Goal: Information Seeking & Learning: Learn about a topic

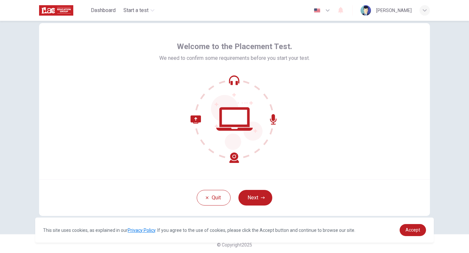
scroll to position [18, 0]
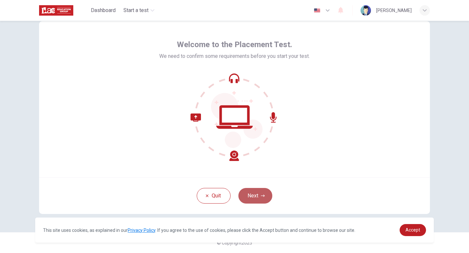
click at [254, 196] on button "Next" at bounding box center [255, 196] width 34 height 16
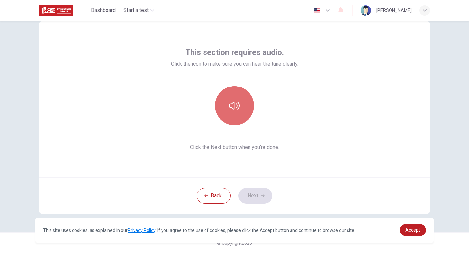
click at [236, 110] on icon "button" at bounding box center [234, 106] width 10 height 10
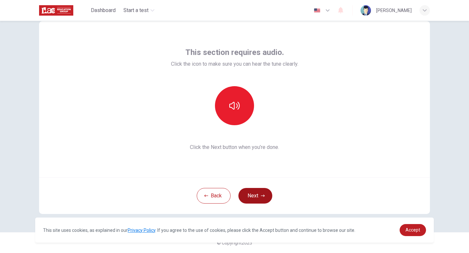
click at [252, 198] on button "Next" at bounding box center [255, 196] width 34 height 16
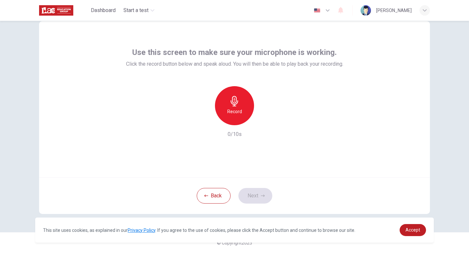
click at [230, 112] on h6 "Record" at bounding box center [234, 112] width 15 height 8
click at [230, 112] on h6 "Stop" at bounding box center [234, 112] width 10 height 8
click at [261, 122] on icon "button" at bounding box center [264, 120] width 7 height 7
click at [265, 121] on icon "button" at bounding box center [264, 120] width 7 height 7
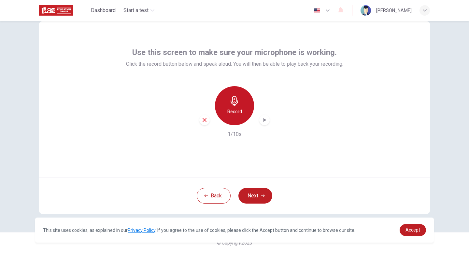
click at [228, 114] on h6 "Record" at bounding box center [234, 112] width 15 height 8
click at [235, 110] on h6 "Stop" at bounding box center [234, 112] width 10 height 8
click at [264, 121] on icon "button" at bounding box center [264, 120] width 3 height 4
click at [201, 120] on icon "button" at bounding box center [204, 120] width 6 height 6
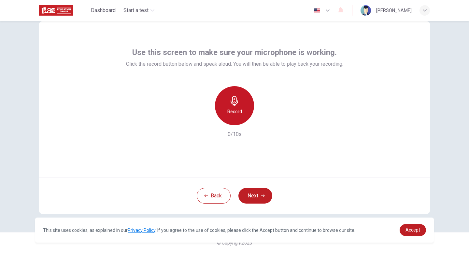
click at [235, 106] on icon "button" at bounding box center [233, 101] width 7 height 10
click at [265, 120] on icon "button" at bounding box center [264, 120] width 3 height 4
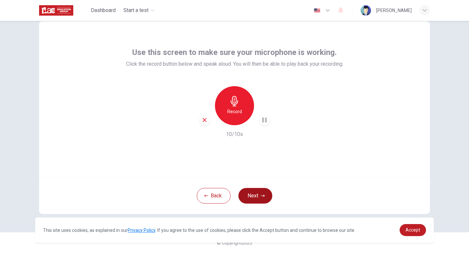
click at [257, 194] on button "Next" at bounding box center [255, 196] width 34 height 16
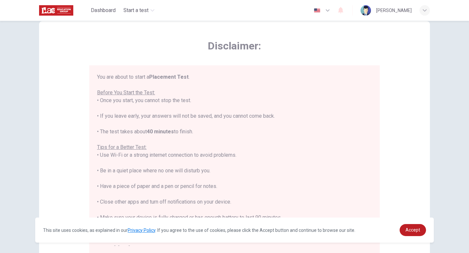
scroll to position [7, 0]
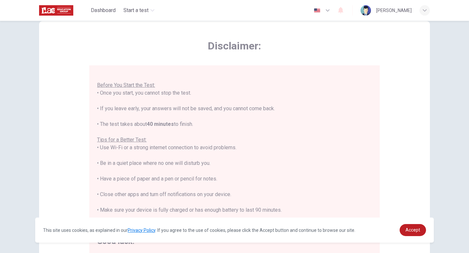
click at [399, 130] on div "Disclaimer: You are about to start a Placement Test . Before You Start the Test…" at bounding box center [234, 144] width 391 height 247
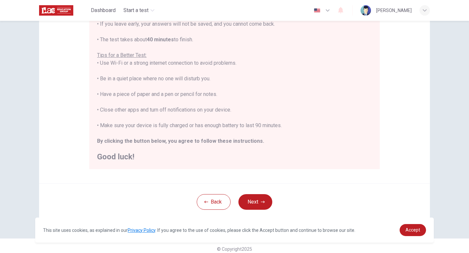
scroll to position [109, 0]
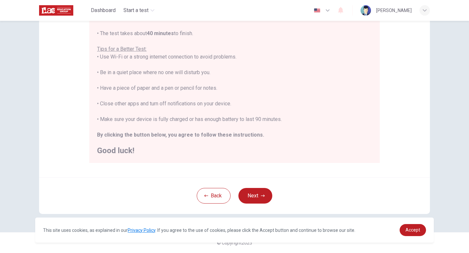
click at [300, 84] on div "You are about to start a Placement Test . Before You Start the Test: • Once you…" at bounding box center [234, 65] width 275 height 180
click at [313, 85] on div "You are about to start a Placement Test . Before You Start the Test: • Once you…" at bounding box center [234, 65] width 275 height 180
click at [328, 85] on div "You are about to start a Placement Test . Before You Start the Test: • Once you…" at bounding box center [234, 65] width 275 height 180
click at [408, 228] on span "Accept" at bounding box center [412, 230] width 15 height 5
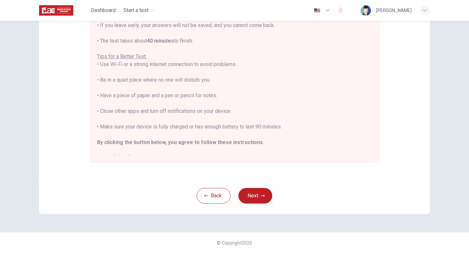
scroll to position [7, 0]
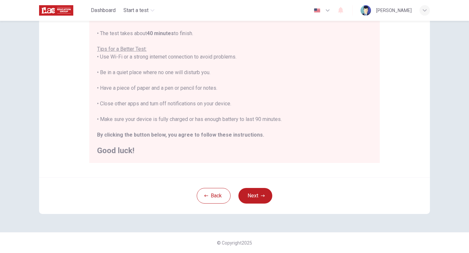
click at [335, 68] on div "You are about to start a Placement Test . Before You Start the Test: • Once you…" at bounding box center [234, 65] width 275 height 180
click at [348, 35] on div "You are about to start a Placement Test . Before You Start the Test: • Once you…" at bounding box center [234, 65] width 275 height 180
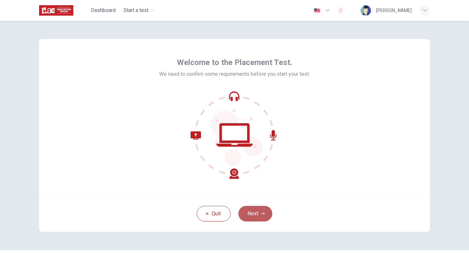
click at [260, 214] on button "Next" at bounding box center [255, 214] width 34 height 16
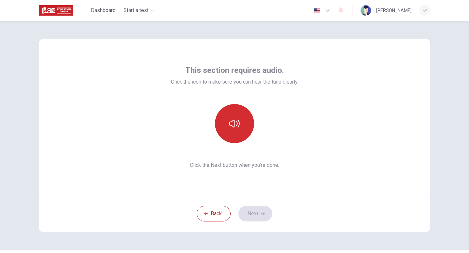
click at [235, 128] on icon "button" at bounding box center [234, 123] width 10 height 10
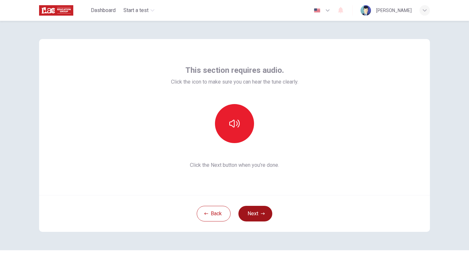
click at [256, 215] on button "Next" at bounding box center [255, 214] width 34 height 16
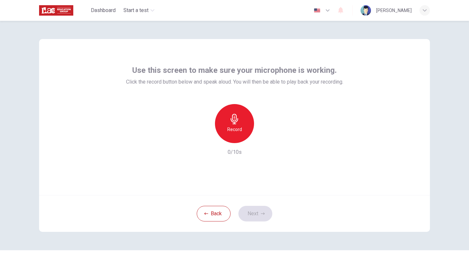
click at [240, 134] on div "Record" at bounding box center [234, 123] width 39 height 39
click at [269, 134] on div "Record" at bounding box center [234, 123] width 70 height 39
click at [267, 137] on icon "button" at bounding box center [264, 138] width 7 height 7
click at [258, 216] on button "Next" at bounding box center [255, 214] width 34 height 16
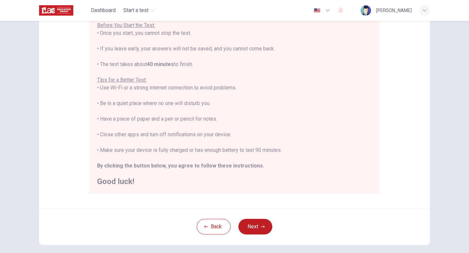
scroll to position [109, 0]
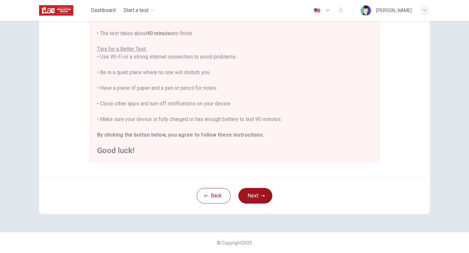
click at [259, 198] on button "Next" at bounding box center [255, 196] width 34 height 16
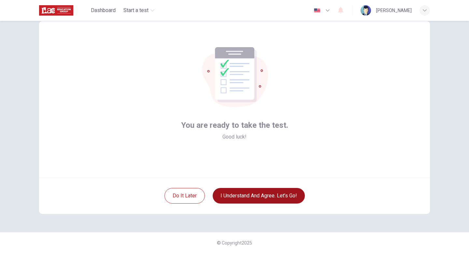
scroll to position [18, 0]
click at [245, 193] on button "I understand and agree. Let’s go!" at bounding box center [259, 196] width 92 height 16
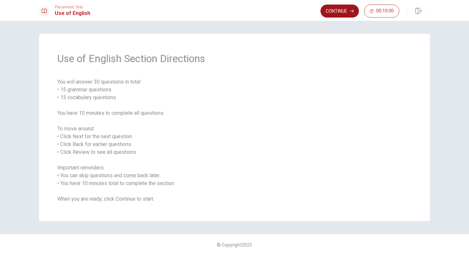
click at [343, 14] on button "Continue" at bounding box center [339, 11] width 38 height 13
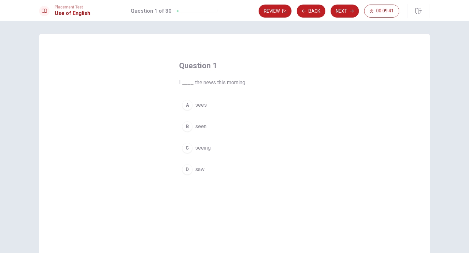
click at [198, 169] on span "saw" at bounding box center [199, 170] width 9 height 8
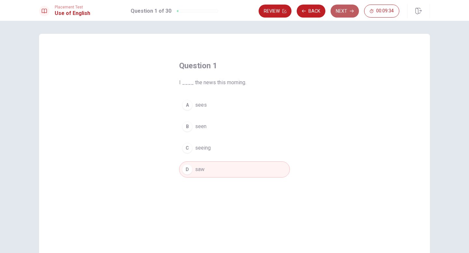
click at [340, 15] on button "Next" at bounding box center [344, 11] width 28 height 13
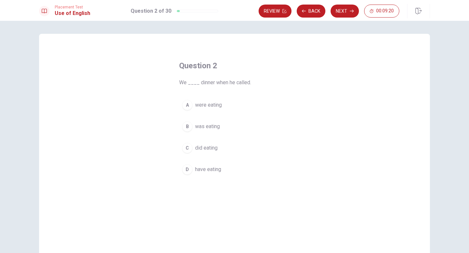
click at [207, 105] on span "were eating" at bounding box center [208, 105] width 27 height 8
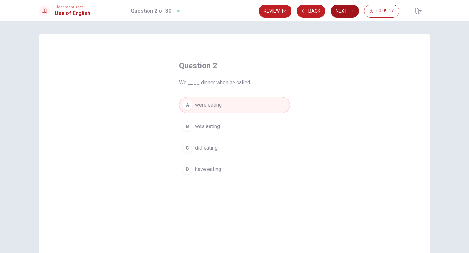
click at [346, 10] on button "Next" at bounding box center [344, 11] width 28 height 13
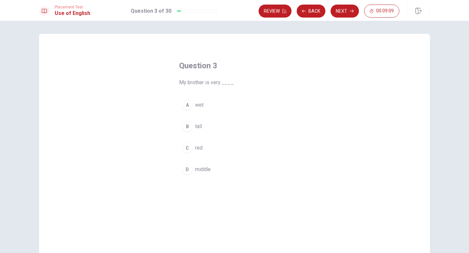
click at [194, 125] on button "B tall" at bounding box center [234, 126] width 111 height 16
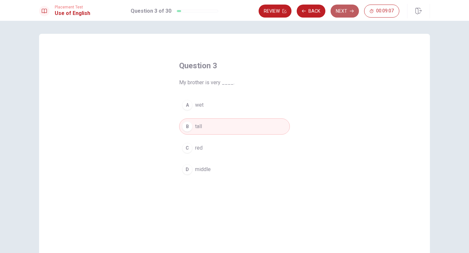
click at [351, 11] on icon "button" at bounding box center [352, 11] width 4 height 4
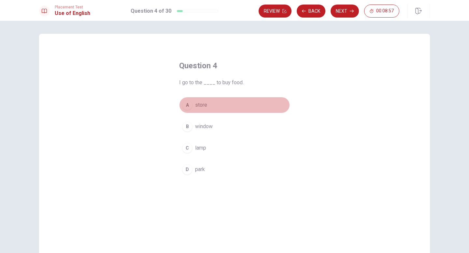
click at [198, 106] on span "store" at bounding box center [201, 105] width 12 height 8
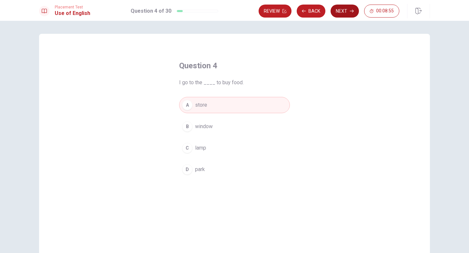
click at [346, 14] on button "Next" at bounding box center [344, 11] width 28 height 13
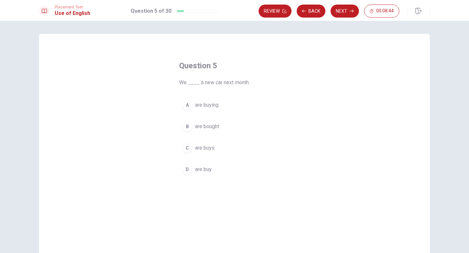
click at [199, 106] on span "are buying" at bounding box center [206, 105] width 23 height 8
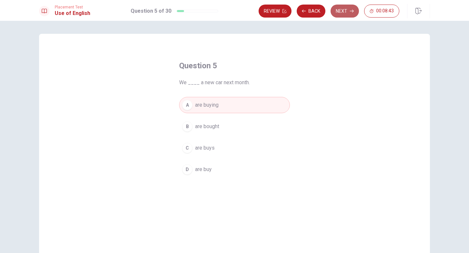
click at [346, 10] on button "Next" at bounding box center [344, 11] width 28 height 13
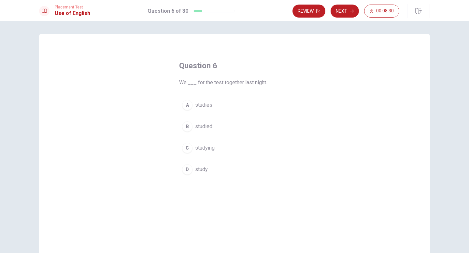
click at [199, 127] on span "studied" at bounding box center [203, 127] width 17 height 8
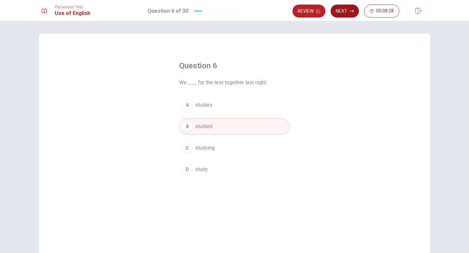
click at [346, 15] on button "Next" at bounding box center [344, 11] width 28 height 13
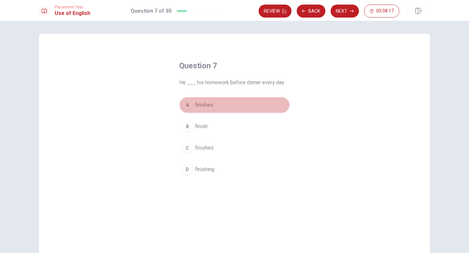
click at [202, 104] on span "finishes" at bounding box center [204, 105] width 18 height 8
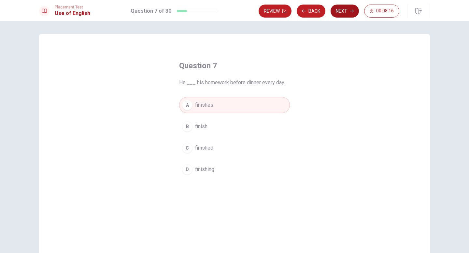
click at [346, 11] on button "Next" at bounding box center [344, 11] width 28 height 13
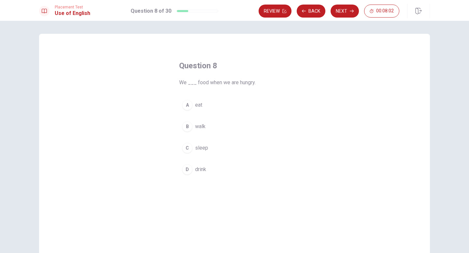
click at [196, 104] on span "eat" at bounding box center [198, 105] width 7 height 8
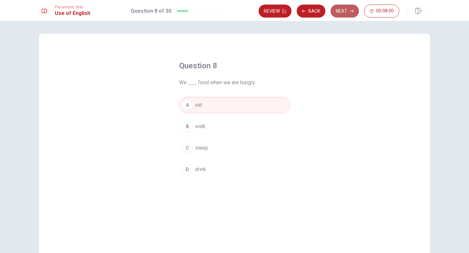
click at [343, 9] on button "Next" at bounding box center [344, 11] width 28 height 13
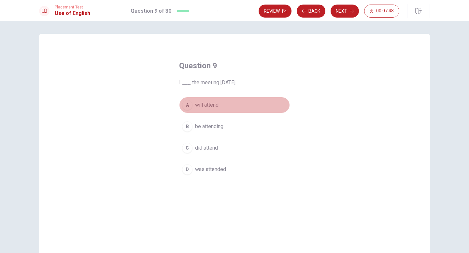
click at [195, 104] on span "will attend" at bounding box center [206, 105] width 23 height 8
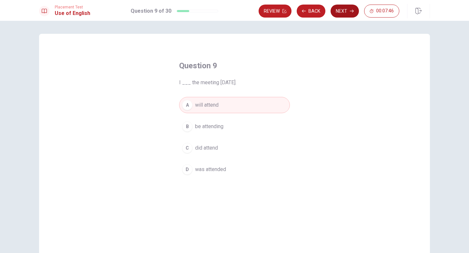
click at [348, 9] on button "Next" at bounding box center [344, 11] width 28 height 13
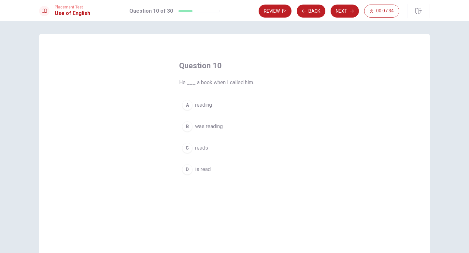
click at [198, 128] on span "was reading" at bounding box center [209, 127] width 28 height 8
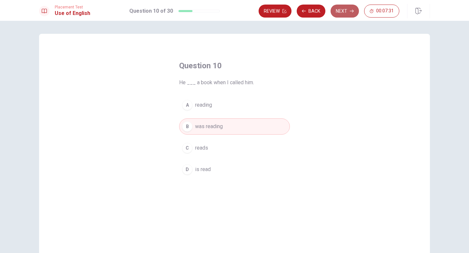
click at [343, 10] on button "Next" at bounding box center [344, 11] width 28 height 13
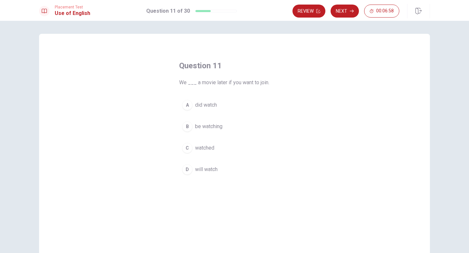
click at [200, 169] on span "will watch" at bounding box center [206, 170] width 22 height 8
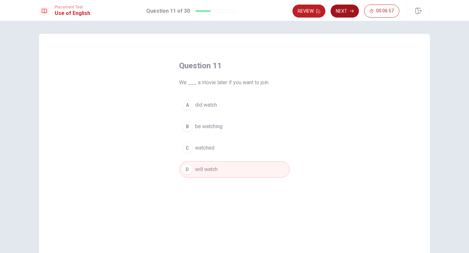
click at [343, 11] on button "Next" at bounding box center [344, 11] width 28 height 13
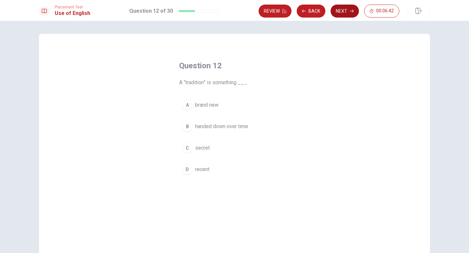
click at [342, 13] on button "Next" at bounding box center [344, 11] width 28 height 13
click at [200, 146] on span "ancient" at bounding box center [203, 148] width 16 height 8
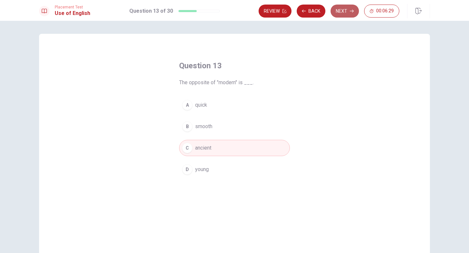
click at [345, 10] on button "Next" at bounding box center [344, 11] width 28 height 13
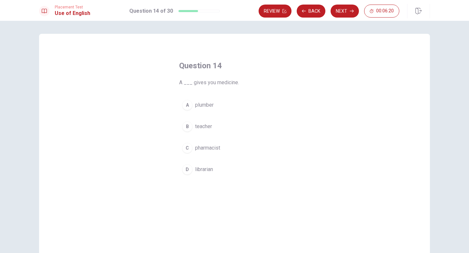
click at [201, 148] on span "pharmacist" at bounding box center [207, 148] width 25 height 8
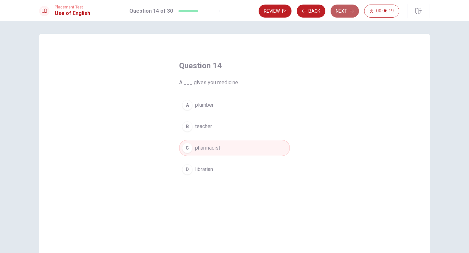
click at [341, 11] on button "Next" at bounding box center [344, 11] width 28 height 13
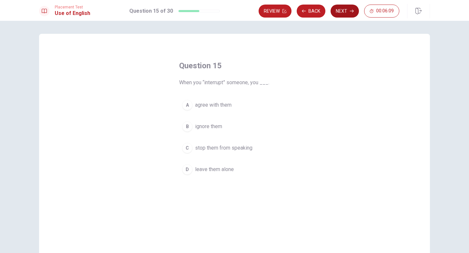
click at [345, 9] on button "Next" at bounding box center [344, 11] width 28 height 13
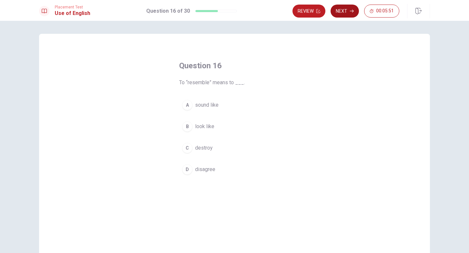
click at [341, 13] on button "Next" at bounding box center [344, 11] width 28 height 13
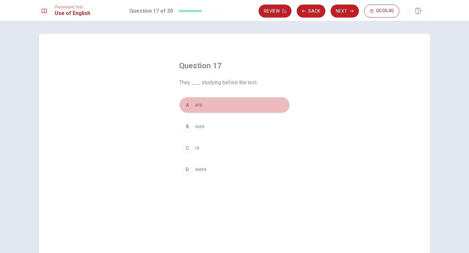
click at [192, 104] on button "A are" at bounding box center [234, 105] width 111 height 16
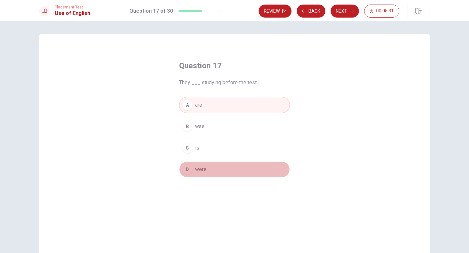
click at [197, 172] on span "were" at bounding box center [200, 170] width 11 height 8
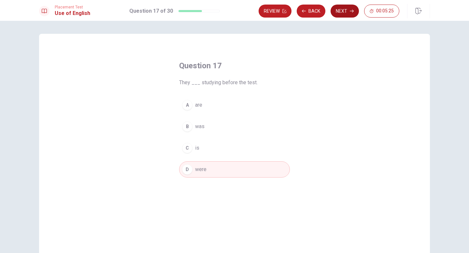
click at [343, 14] on button "Next" at bounding box center [344, 11] width 28 height 13
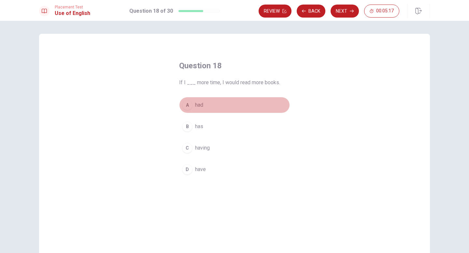
click at [199, 105] on span "had" at bounding box center [199, 105] width 8 height 8
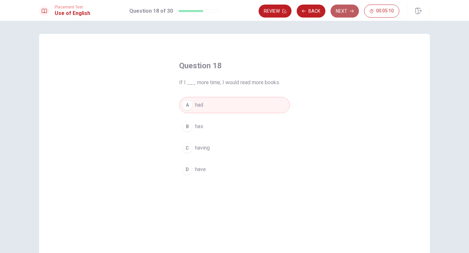
click at [343, 10] on button "Next" at bounding box center [344, 11] width 28 height 13
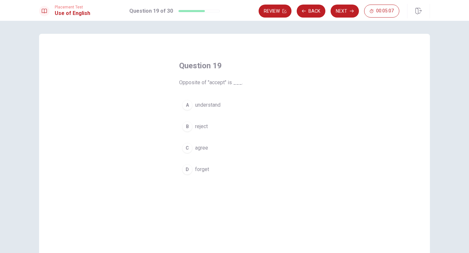
click at [196, 127] on span "reject" at bounding box center [201, 127] width 13 height 8
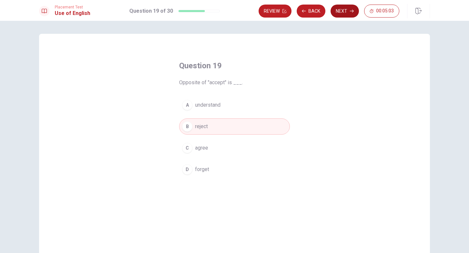
click at [347, 13] on button "Next" at bounding box center [344, 11] width 28 height 13
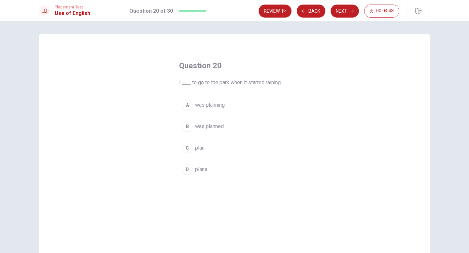
click at [204, 103] on span "was planning" at bounding box center [210, 105] width 30 height 8
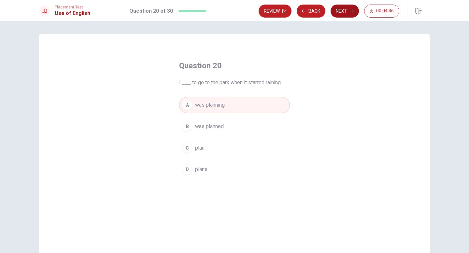
click at [343, 10] on button "Next" at bounding box center [344, 11] width 28 height 13
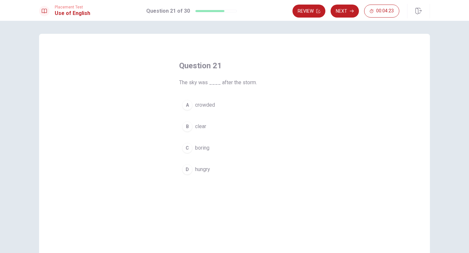
click at [200, 124] on span "clear" at bounding box center [200, 127] width 11 height 8
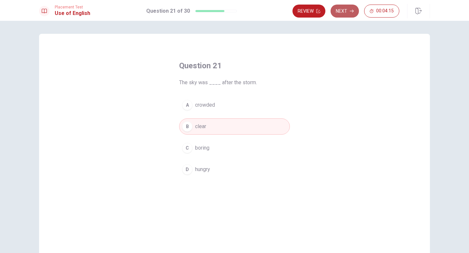
click at [341, 13] on button "Next" at bounding box center [344, 11] width 28 height 13
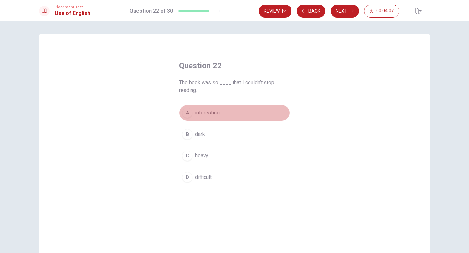
click at [204, 114] on span "interesting" at bounding box center [207, 113] width 24 height 8
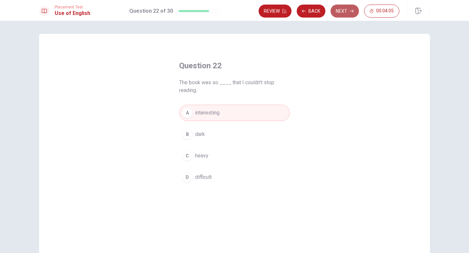
click at [338, 13] on button "Next" at bounding box center [344, 11] width 28 height 13
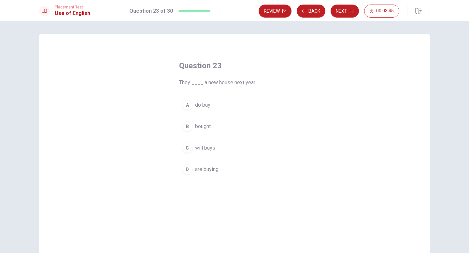
click at [203, 169] on span "are buying" at bounding box center [206, 170] width 23 height 8
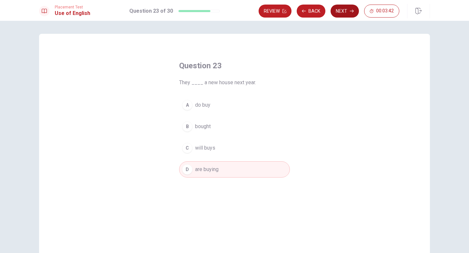
click at [343, 12] on button "Next" at bounding box center [344, 11] width 28 height 13
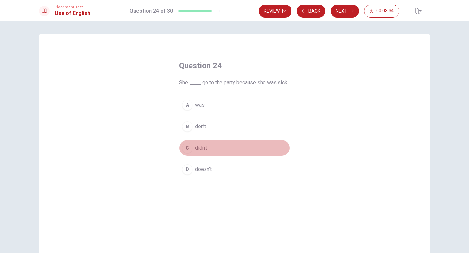
click at [199, 147] on span "didn’t" at bounding box center [201, 148] width 12 height 8
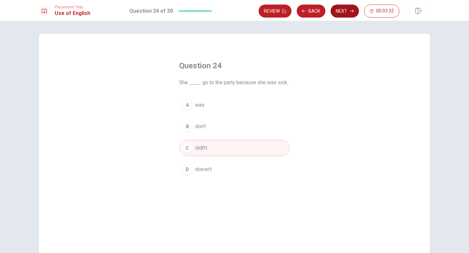
click at [345, 11] on button "Next" at bounding box center [344, 11] width 28 height 13
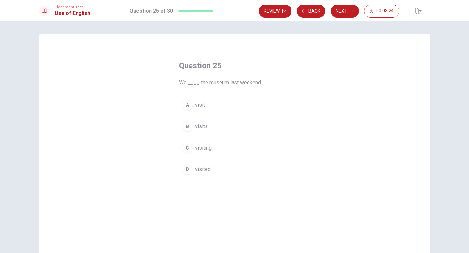
click at [203, 162] on button "D visited" at bounding box center [234, 169] width 111 height 16
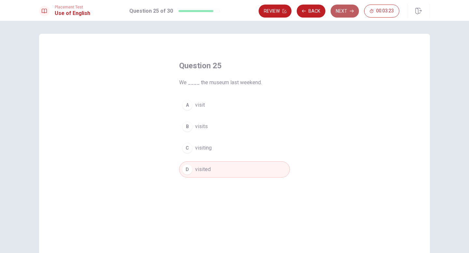
click at [341, 14] on button "Next" at bounding box center [344, 11] width 28 height 13
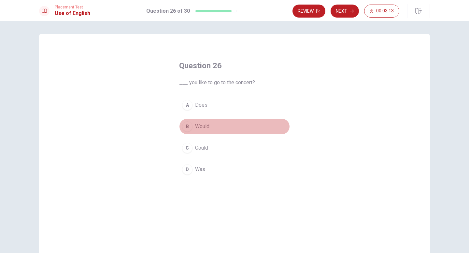
click at [195, 121] on button "B Would" at bounding box center [234, 126] width 111 height 16
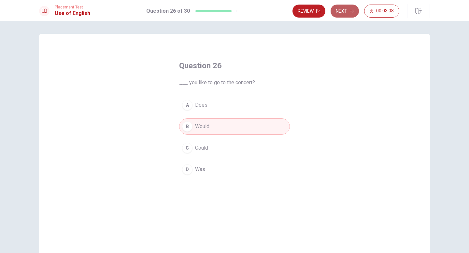
click at [341, 12] on button "Next" at bounding box center [344, 11] width 28 height 13
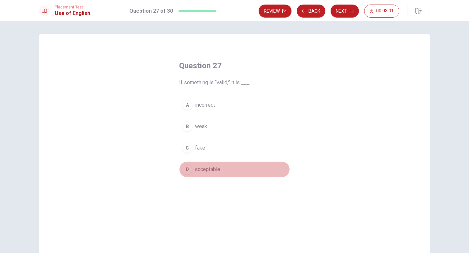
click at [211, 168] on span "acceptable" at bounding box center [207, 170] width 25 height 8
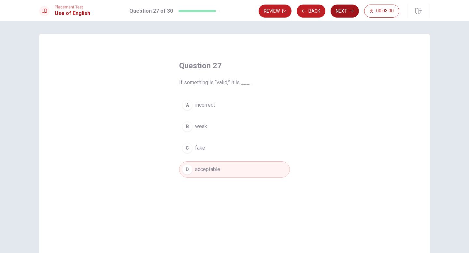
click at [339, 15] on button "Next" at bounding box center [344, 11] width 28 height 13
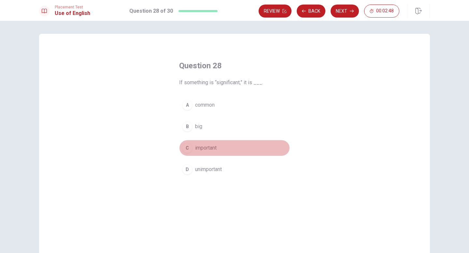
click at [207, 150] on span "important" at bounding box center [205, 148] width 21 height 8
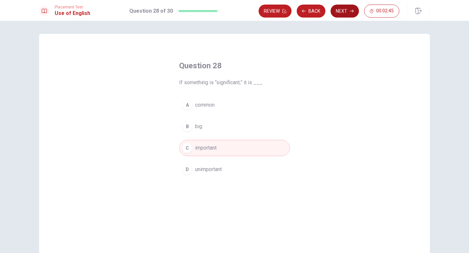
click at [350, 14] on button "Next" at bounding box center [344, 11] width 28 height 13
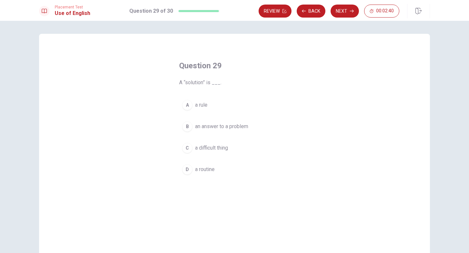
click at [234, 128] on span "an answer to a problem" at bounding box center [221, 127] width 53 height 8
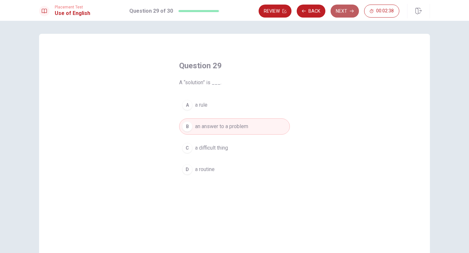
click at [345, 14] on button "Next" at bounding box center [344, 11] width 28 height 13
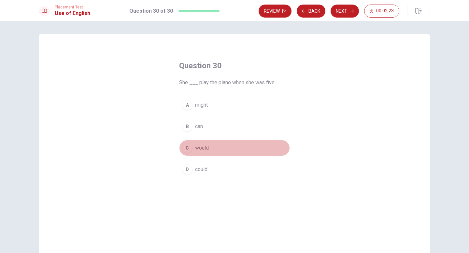
click at [199, 150] on span "would" at bounding box center [202, 148] width 14 height 8
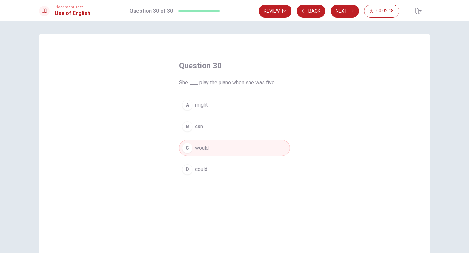
click at [202, 168] on span "could" at bounding box center [201, 170] width 12 height 8
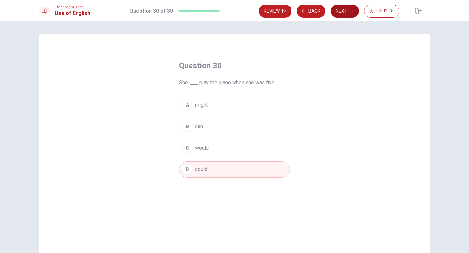
click at [347, 13] on button "Next" at bounding box center [344, 11] width 28 height 13
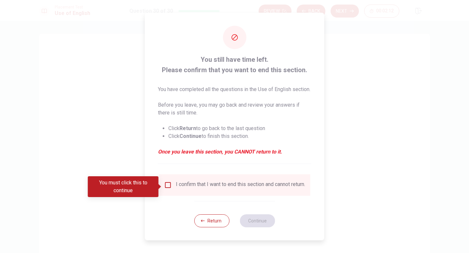
click at [167, 186] on input "You must click this to continue" at bounding box center [168, 185] width 8 height 8
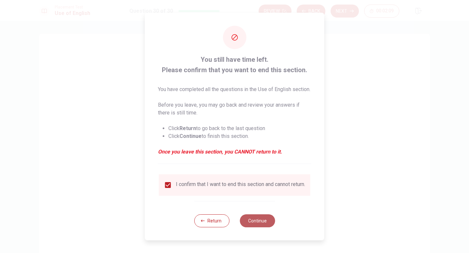
click at [260, 224] on button "Continue" at bounding box center [257, 220] width 35 height 13
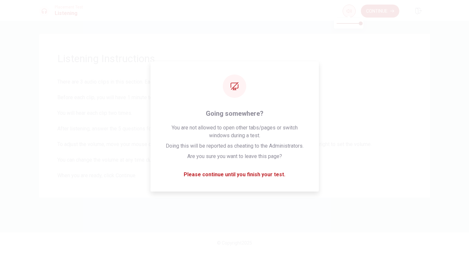
click at [348, 16] on span at bounding box center [348, 17] width 5 height 4
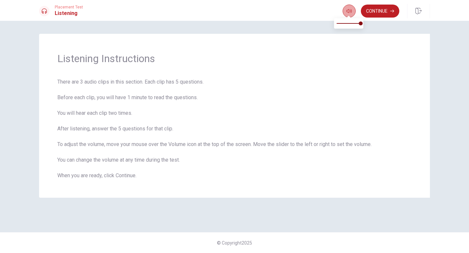
click at [348, 13] on icon "button" at bounding box center [348, 10] width 5 height 5
click at [335, 58] on span "Listening Instructions" at bounding box center [234, 58] width 354 height 13
type input "1"
drag, startPoint x: 359, startPoint y: 23, endPoint x: 367, endPoint y: 24, distance: 8.5
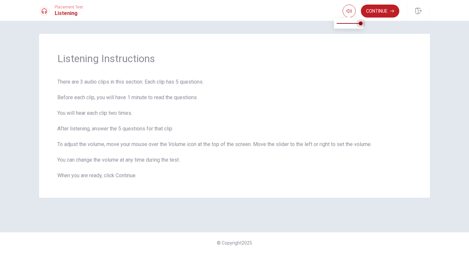
click at [367, 24] on body "This site uses cookies, as explained in our Privacy Policy . If you agree to th…" at bounding box center [234, 126] width 469 height 253
click at [379, 10] on button "Continue" at bounding box center [380, 11] width 38 height 13
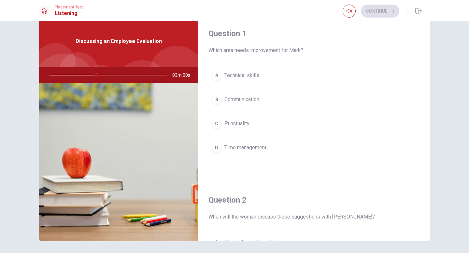
scroll to position [17, 0]
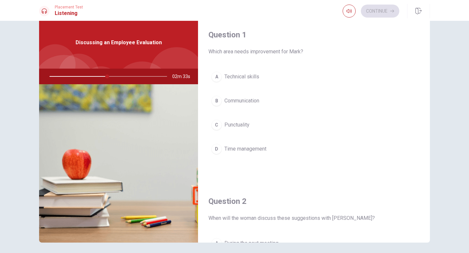
click at [228, 149] on span "Time management" at bounding box center [245, 149] width 42 height 8
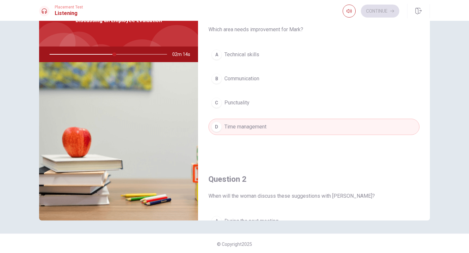
scroll to position [41, 0]
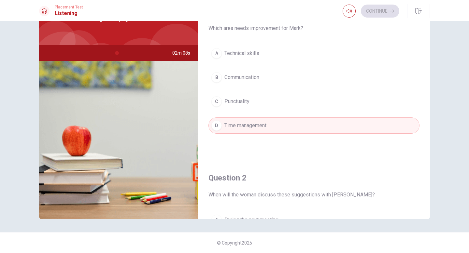
click at [238, 102] on span "Punctuality" at bounding box center [236, 102] width 25 height 8
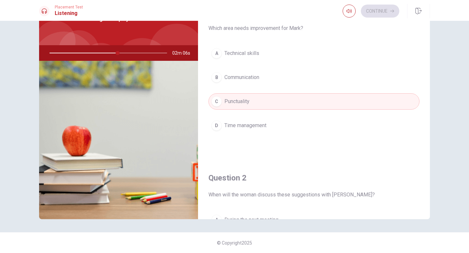
click at [230, 125] on span "Time management" at bounding box center [245, 126] width 42 height 8
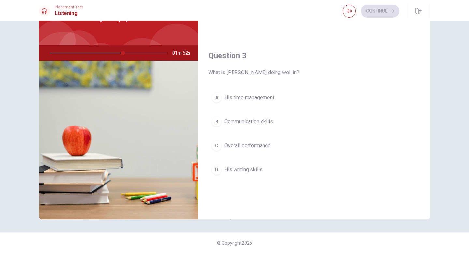
scroll to position [301, 0]
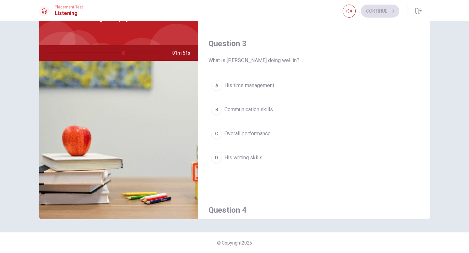
click at [230, 131] on span "Overall performance" at bounding box center [247, 134] width 46 height 8
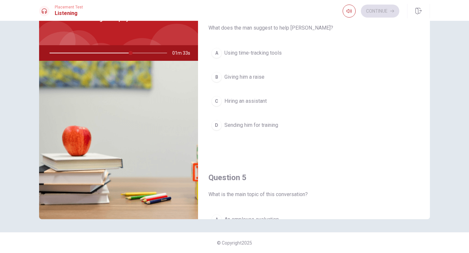
scroll to position [499, 0]
click at [235, 125] on span "Sending him for training" at bounding box center [251, 126] width 54 height 8
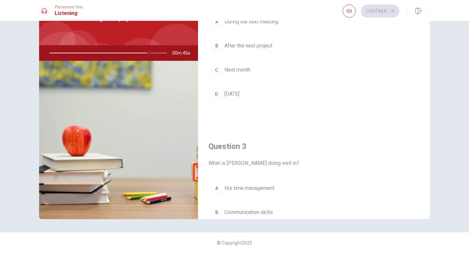
scroll to position [198, 0]
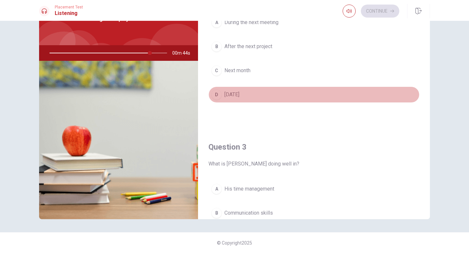
click at [238, 96] on span "[DATE]" at bounding box center [231, 95] width 15 height 8
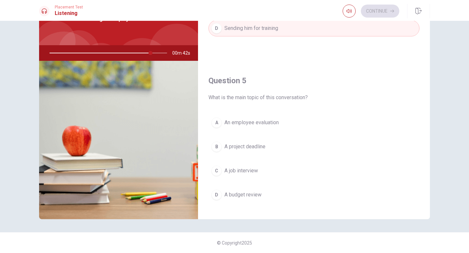
scroll to position [607, 0]
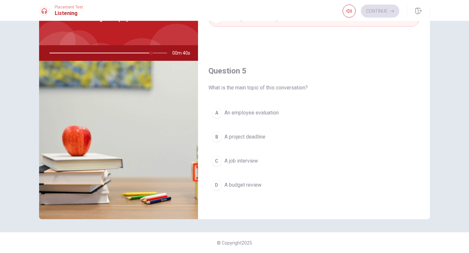
click at [237, 161] on span "A job interview" at bounding box center [241, 161] width 34 height 8
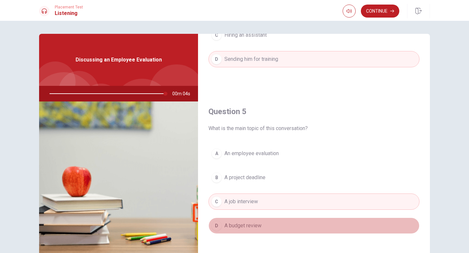
click at [241, 222] on span "A budget review" at bounding box center [242, 226] width 37 height 8
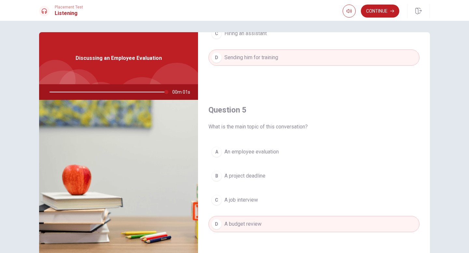
scroll to position [0, 0]
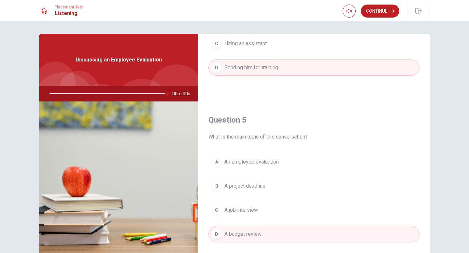
type input "0"
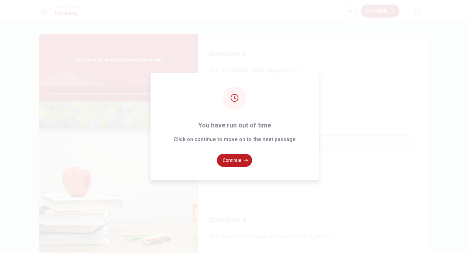
scroll to position [293, 0]
click at [239, 159] on button "Continue" at bounding box center [234, 160] width 35 height 13
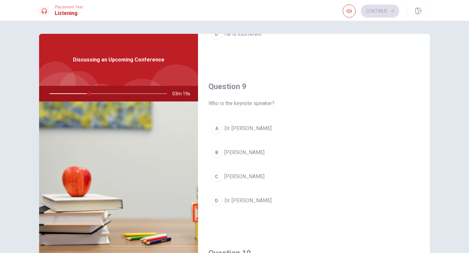
scroll to position [469, 0]
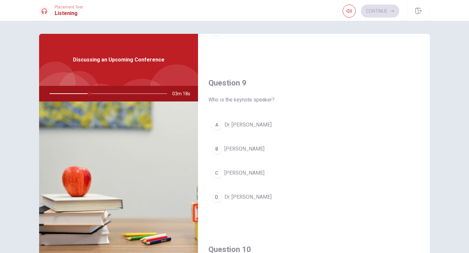
click at [248, 173] on span "[PERSON_NAME]" at bounding box center [244, 173] width 40 height 8
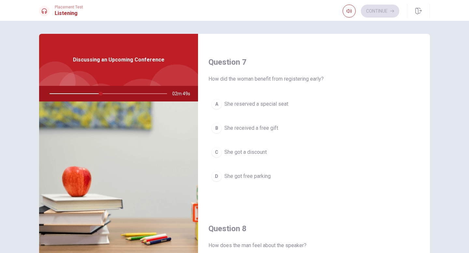
scroll to position [162, 0]
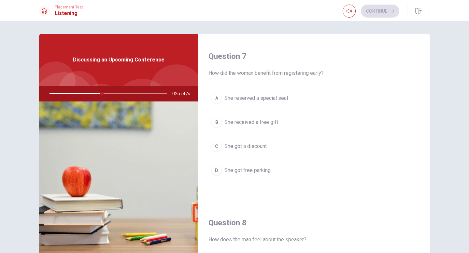
click at [256, 147] on span "She got a discount" at bounding box center [245, 147] width 42 height 8
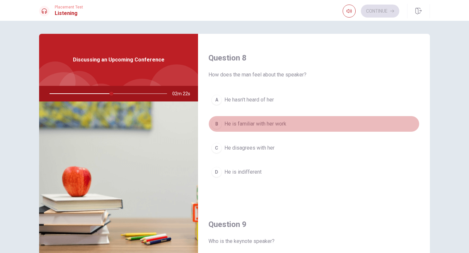
click at [254, 126] on span "He is familiar with her work" at bounding box center [255, 124] width 62 height 8
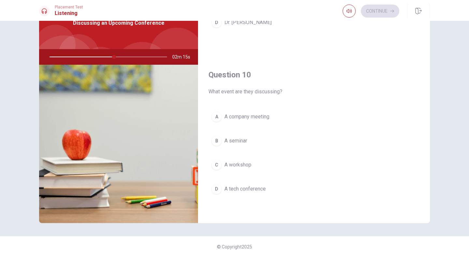
scroll to position [41, 0]
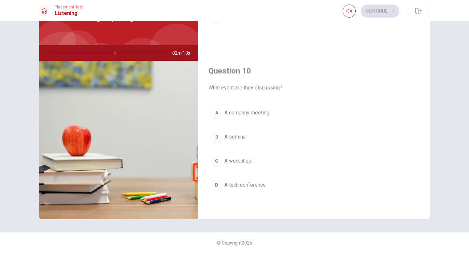
click at [237, 186] on span "A tech conference" at bounding box center [244, 185] width 41 height 8
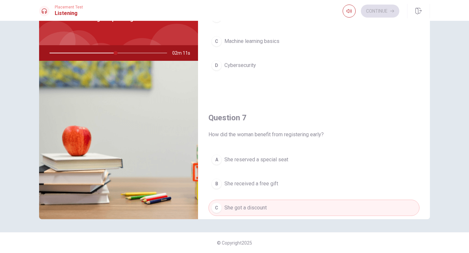
scroll to position [0, 0]
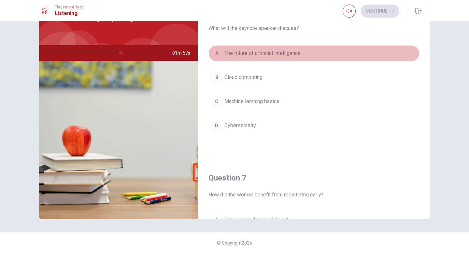
click at [254, 55] on span "The future of artificial intelligence" at bounding box center [262, 53] width 76 height 8
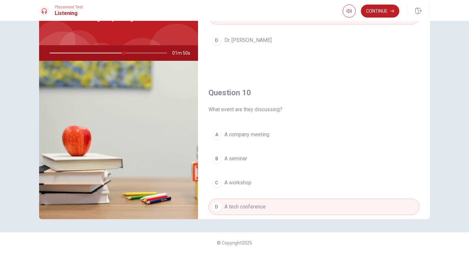
scroll to position [607, 0]
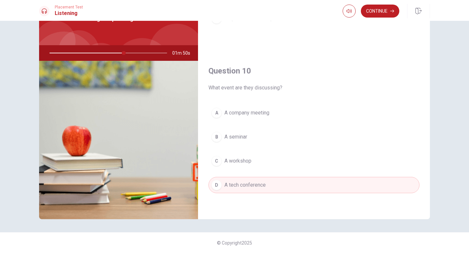
drag, startPoint x: 328, startPoint y: 113, endPoint x: 331, endPoint y: 105, distance: 8.6
click at [328, 113] on button "A A company meeting" at bounding box center [313, 113] width 211 height 16
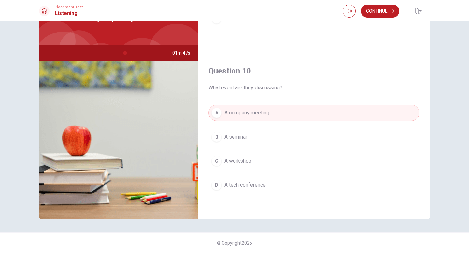
click at [248, 183] on span "A tech conference" at bounding box center [244, 185] width 41 height 8
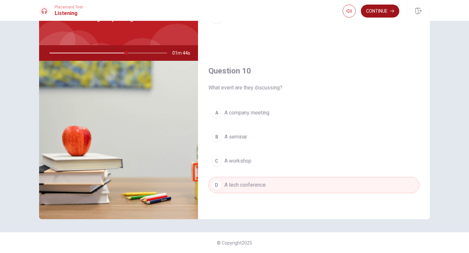
click at [373, 14] on button "Continue" at bounding box center [380, 11] width 38 height 13
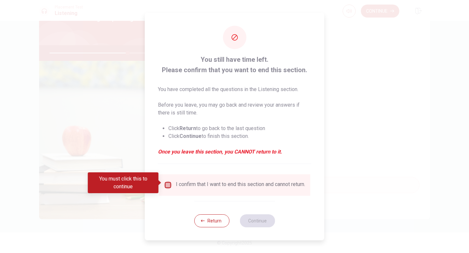
click at [169, 184] on input "You must click this to continue" at bounding box center [168, 185] width 8 height 8
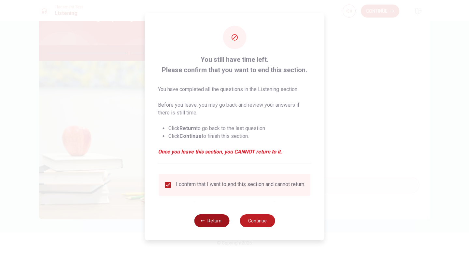
click at [220, 222] on button "Return" at bounding box center [211, 220] width 35 height 13
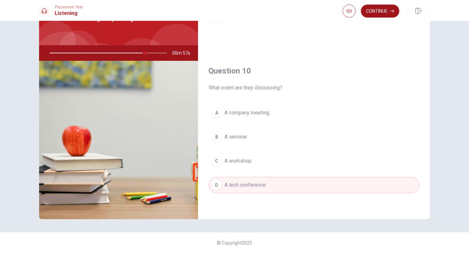
click at [380, 12] on button "Continue" at bounding box center [380, 11] width 38 height 13
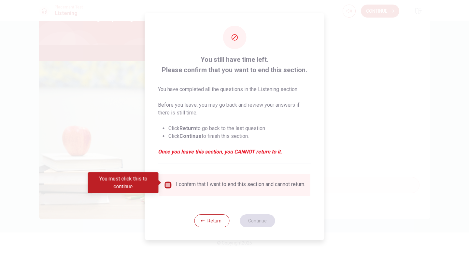
click at [169, 182] on input "You must click this to continue" at bounding box center [168, 185] width 8 height 8
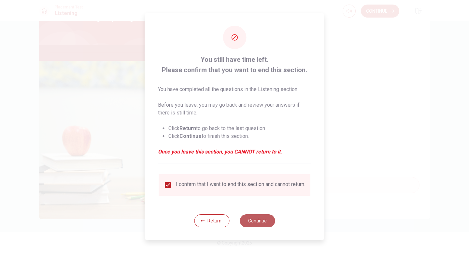
click at [255, 227] on button "Continue" at bounding box center [257, 220] width 35 height 13
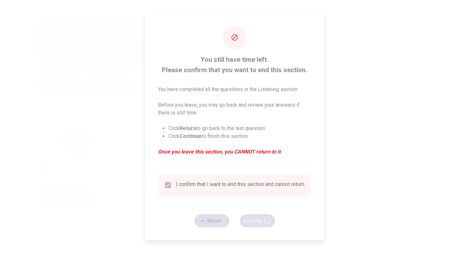
type input "83"
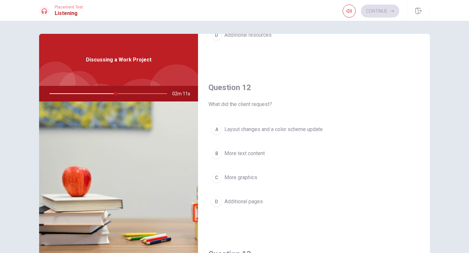
scroll to position [132, 0]
click at [280, 126] on span "Layout changes and a color scheme update" at bounding box center [273, 128] width 98 height 8
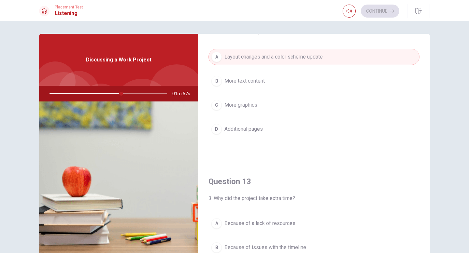
scroll to position [0, 0]
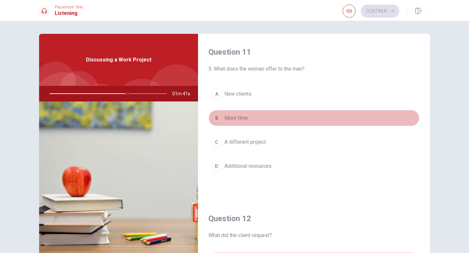
click at [241, 117] on span "More time" at bounding box center [235, 118] width 23 height 8
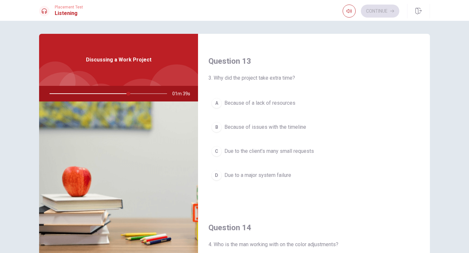
scroll to position [330, 0]
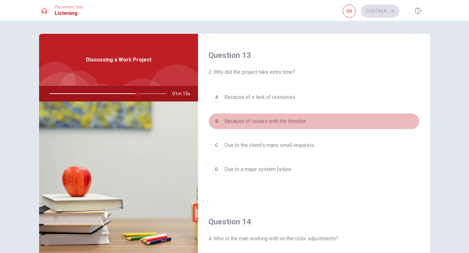
click at [261, 122] on span "Because of issues with the timeline" at bounding box center [265, 122] width 82 height 8
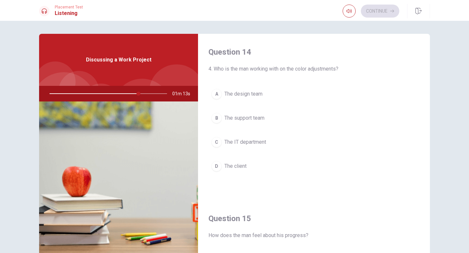
scroll to position [500, 0]
click at [251, 95] on span "The design team" at bounding box center [243, 94] width 38 height 8
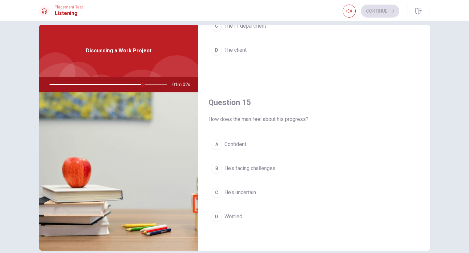
scroll to position [11, 0]
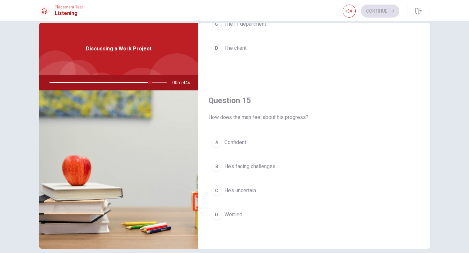
click at [228, 188] on span "He’s uncertain" at bounding box center [240, 191] width 32 height 8
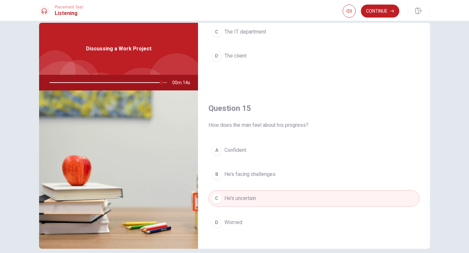
scroll to position [607, 0]
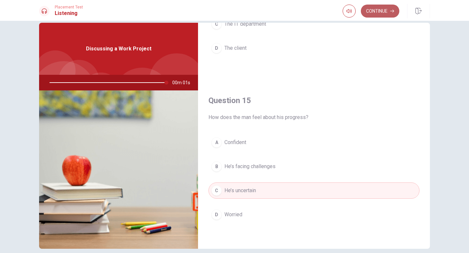
click at [382, 14] on button "Continue" at bounding box center [380, 11] width 38 height 13
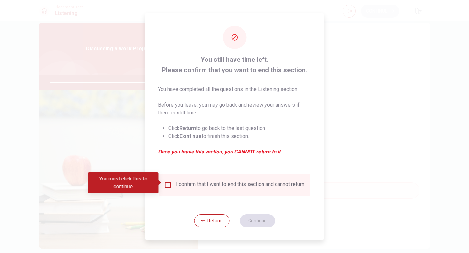
type input "0"
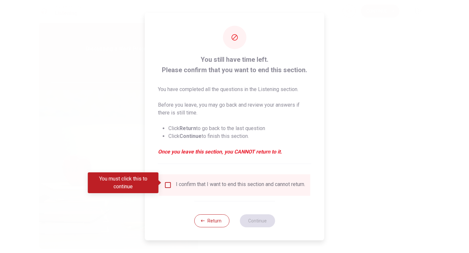
click at [165, 182] on input "You must click this to continue" at bounding box center [168, 185] width 8 height 8
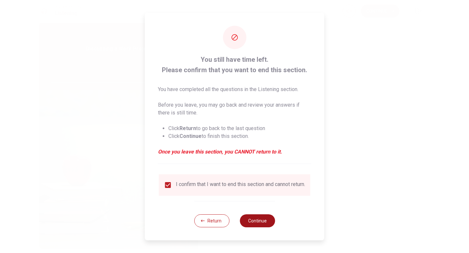
click at [256, 222] on button "Continue" at bounding box center [257, 220] width 35 height 13
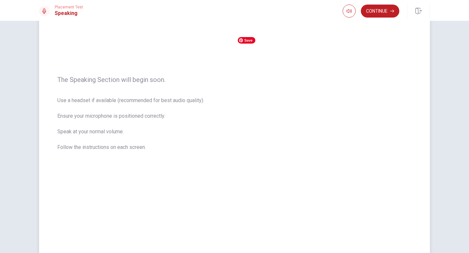
scroll to position [0, 0]
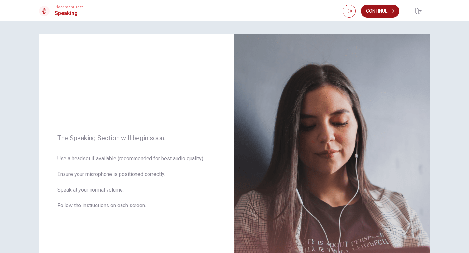
click at [382, 10] on button "Continue" at bounding box center [380, 11] width 38 height 13
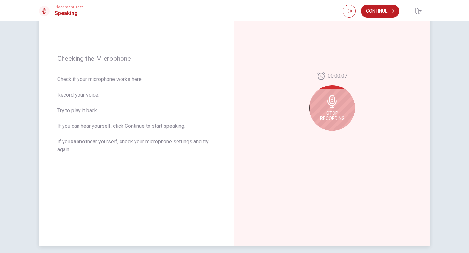
scroll to position [73, 0]
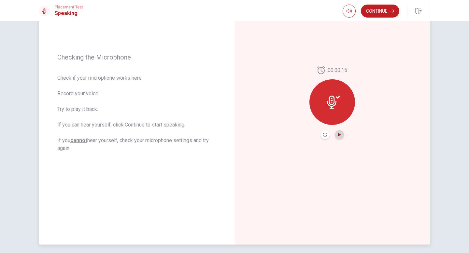
click at [339, 134] on icon "Play Audio" at bounding box center [339, 135] width 3 height 4
click at [384, 14] on button "Continue" at bounding box center [380, 11] width 38 height 13
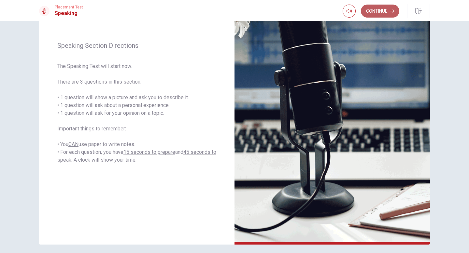
click at [389, 11] on button "Continue" at bounding box center [380, 11] width 38 height 13
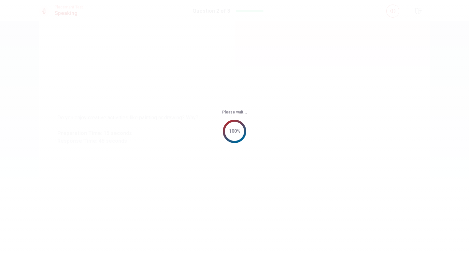
scroll to position [0, 0]
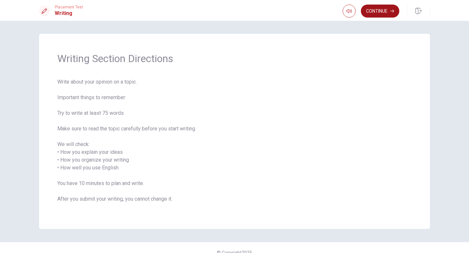
click at [376, 13] on button "Continue" at bounding box center [380, 11] width 38 height 13
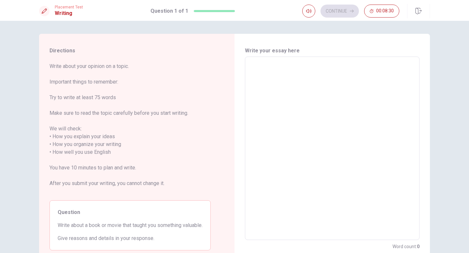
click at [255, 67] on textarea at bounding box center [331, 148] width 165 height 173
type textarea "t"
type textarea "x"
type textarea "th"
type textarea "x"
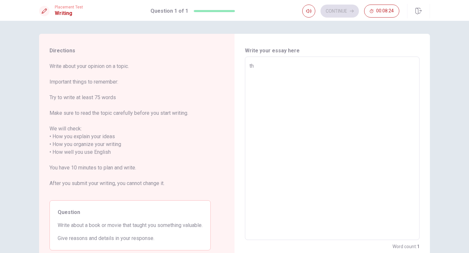
type textarea "thi"
type textarea "x"
type textarea "this"
type textarea "x"
type textarea "this"
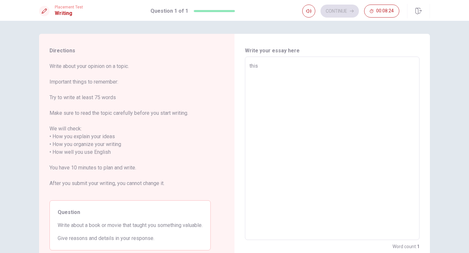
type textarea "x"
type textarea "this"
type textarea "x"
type textarea "thi"
type textarea "x"
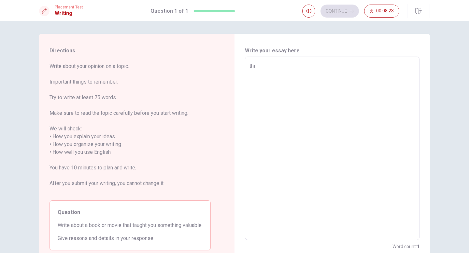
type textarea "th"
type textarea "x"
type textarea "t"
type textarea "x"
type textarea "T"
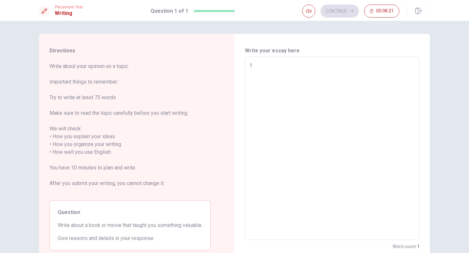
type textarea "x"
type textarea "Th"
type textarea "x"
type textarea "Thi"
type textarea "x"
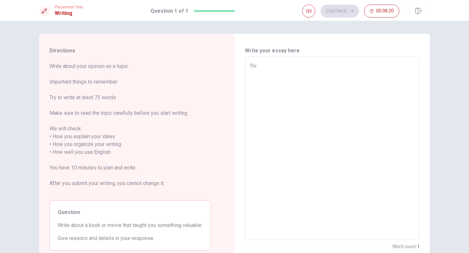
type textarea "This"
type textarea "x"
type textarea "This"
type textarea "x"
type textarea "This i"
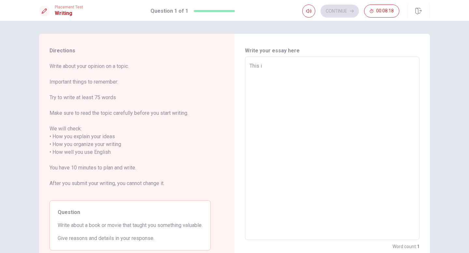
type textarea "x"
type textarea "This is"
type textarea "x"
type textarea "This is"
type textarea "x"
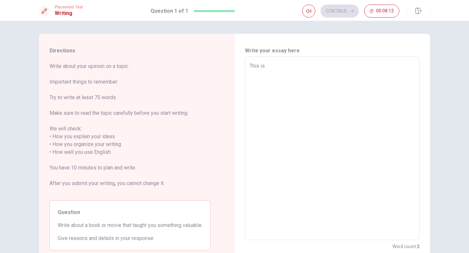
type textarea "This is t"
type textarea "x"
type textarea "This is th"
type textarea "x"
type textarea "This is the"
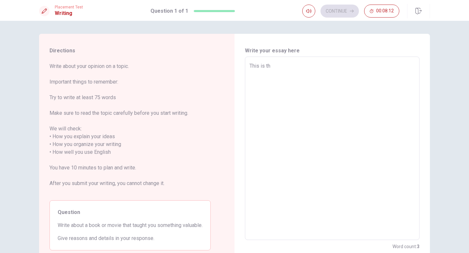
type textarea "x"
type textarea "This is the"
type textarea "x"
type textarea "This is the m"
type textarea "x"
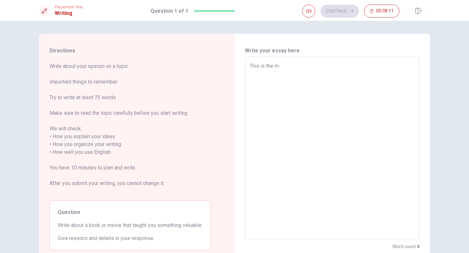
type textarea "This is the mo"
type textarea "x"
type textarea "This is the mos"
type textarea "x"
type textarea "This is the most"
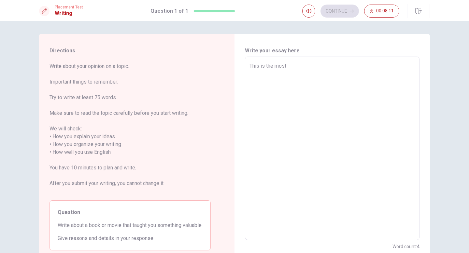
type textarea "x"
type textarea "This is the most"
type textarea "x"
type textarea "This is the most i"
type textarea "x"
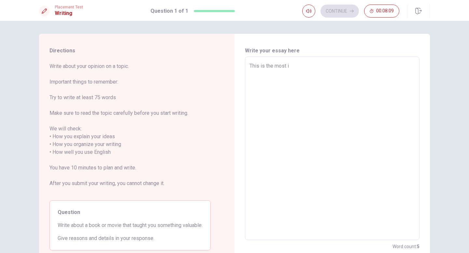
type textarea "This is the most im"
type textarea "x"
type textarea "This is the most imp"
type textarea "x"
type textarea "This is the most impo"
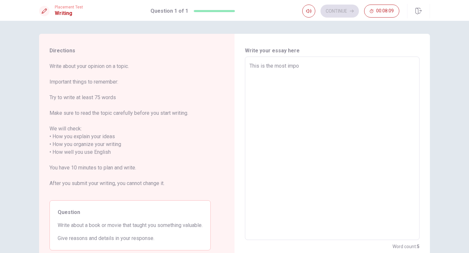
type textarea "x"
type textarea "This is the most impor"
type textarea "x"
type textarea "This is the most import"
type textarea "x"
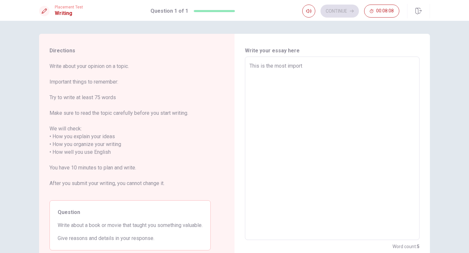
type textarea "This is the most importa"
type textarea "x"
type textarea "This is the most importan"
type textarea "x"
type textarea "This is the most important"
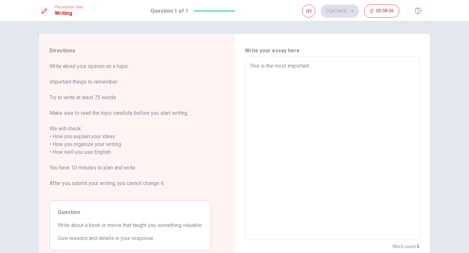
type textarea "x"
type textarea "This is the most important"
type textarea "x"
type textarea "This is the most important t"
type textarea "x"
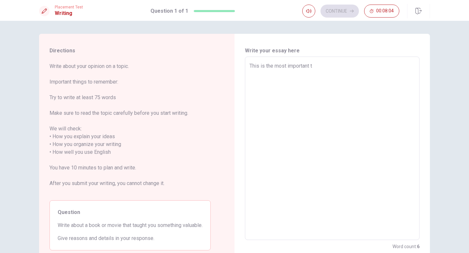
type textarea "This is the most important th"
type textarea "x"
type textarea "This is the most important thi"
type textarea "x"
type textarea "This is the most important thin"
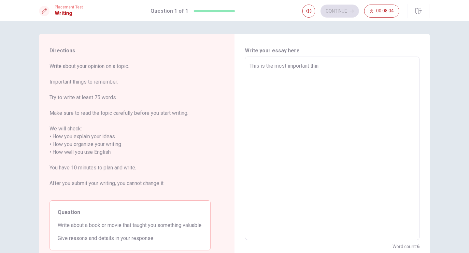
type textarea "x"
type textarea "This is the most important thing"
type textarea "x"
type textarea "This is the most important thing"
type textarea "x"
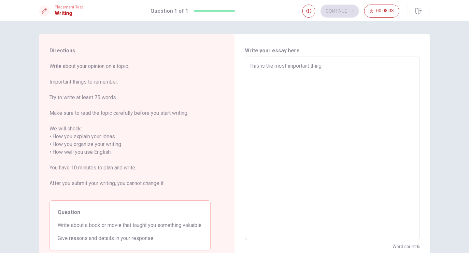
type textarea "This is the most important thing t"
type textarea "x"
type textarea "This is the most important thing th"
type textarea "x"
type textarea "This is the most important thing tha"
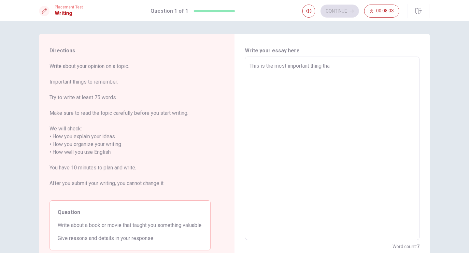
type textarea "x"
type textarea "This is the most important thing that"
type textarea "x"
type textarea "This is the most important thing that"
type textarea "x"
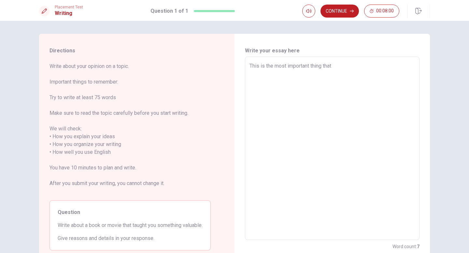
type textarea "This is the most important thing that e"
type textarea "x"
type textarea "This is the most important thing that ev"
type textarea "x"
type textarea "This is the most important thing that eve"
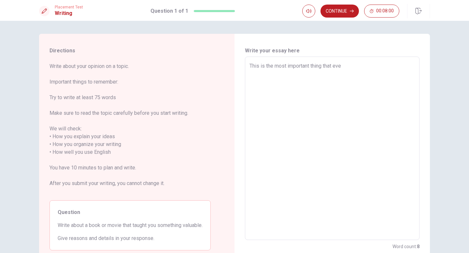
type textarea "x"
type textarea "This is the most important thing that ever"
type textarea "x"
type textarea "This is the most important thing that every"
type textarea "x"
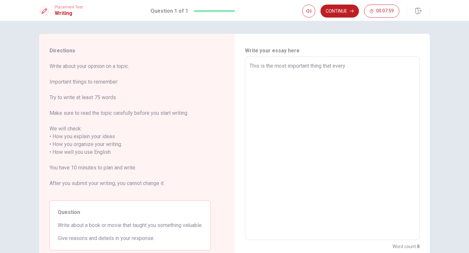
type textarea "This is the most important thing that every"
type textarea "x"
type textarea "This is the most important thing that every o"
type textarea "x"
type textarea "This is the most important thing that every on"
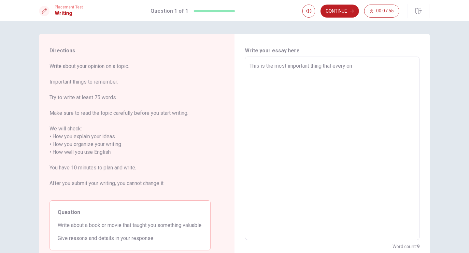
type textarea "x"
type textarea "This is the most important thing that every one"
type textarea "x"
type textarea "This is the most important thing that every one"
type textarea "x"
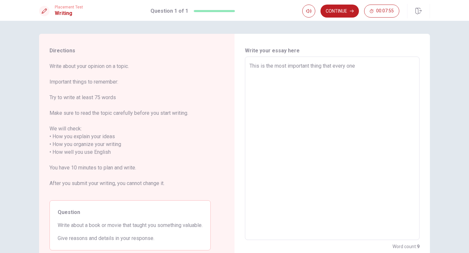
type textarea "This is the most important thing that every one s"
type textarea "x"
type textarea "This is the most important thing that every one sh"
type textarea "x"
type textarea "This is the most important thing that every one sho"
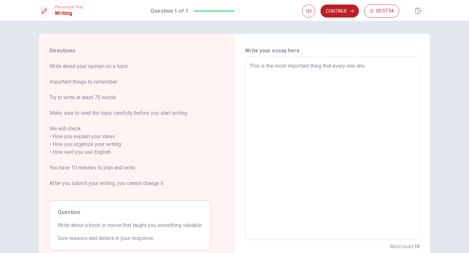
type textarea "x"
type textarea "This is the most important thing that every one shou"
type textarea "x"
type textarea "This is the most important thing that every one shoul"
type textarea "x"
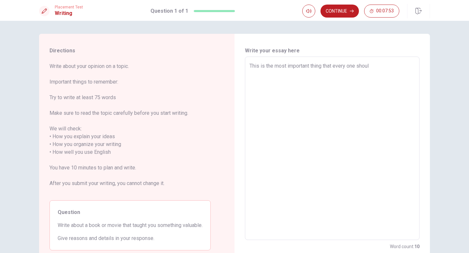
type textarea "This is the most important thing that every one should"
type textarea "x"
type textarea "This is the most important thing that every one should"
type textarea "x"
type textarea "This is the most important thing that every one should k"
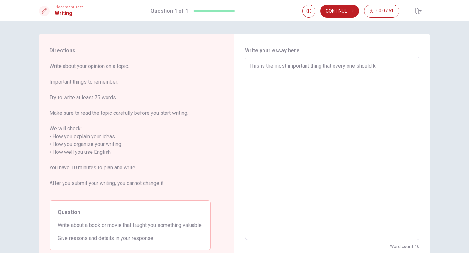
type textarea "x"
type textarea "This is the most important thing that every one should kn"
type textarea "x"
type textarea "This is the most important thing that every one should kno"
type textarea "x"
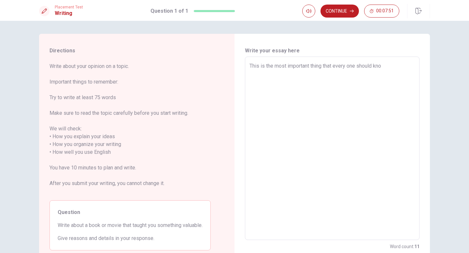
type textarea "This is the most important thing that every one should know"
type textarea "x"
type textarea "This is the most important thing that every one should know"
type textarea "x"
type textarea "This is the most important thing that every one should know a"
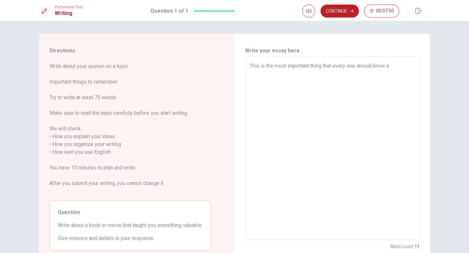
type textarea "x"
type textarea "This is the most important thing that every one should know ab"
type textarea "x"
type textarea "This is the most important thing that every one should know abo"
type textarea "x"
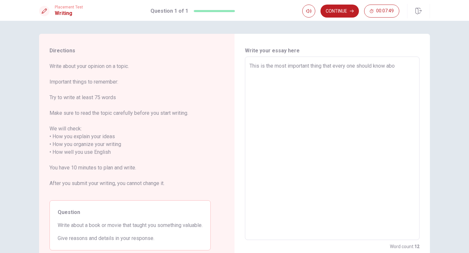
type textarea "This is the most important thing that every one should know abou"
type textarea "x"
type textarea "This is the most important thing that every one should know about"
type textarea "x"
type textarea "This is the most important thing that every one should know about"
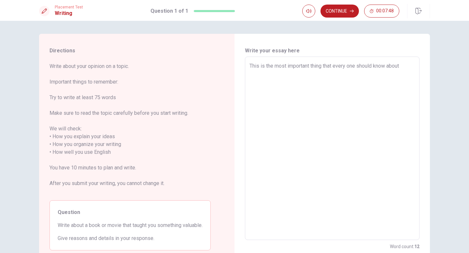
type textarea "x"
type textarea "This is the most important thing that every one should know about i"
type textarea "x"
type textarea "This is the most important thing that every one should know about it"
type textarea "x"
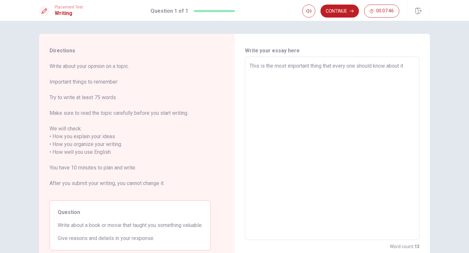
type textarea "This is the most important thing that every one should know about it"
type textarea "x"
type textarea "This is the most important thing that every one should know about it b"
type textarea "x"
type textarea "This is the most important thing that every one should know about it be"
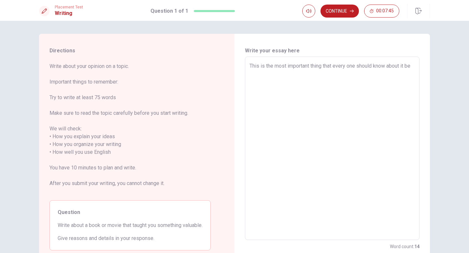
type textarea "x"
type textarea "This is the most important thing that every one should know about it bef"
type textarea "x"
type textarea "This is the most important thing that every one should know about it befo"
type textarea "x"
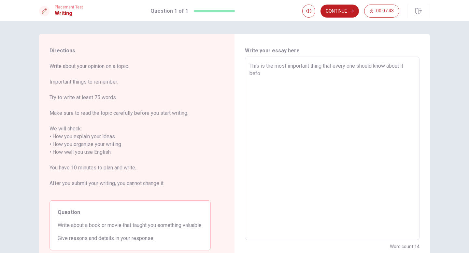
type textarea "This is the most important thing that every one should know about it befor"
type textarea "x"
type textarea "This is the most important thing that every one should know about it before"
type textarea "x"
type textarea "This is the most important thing that every one should know about it before"
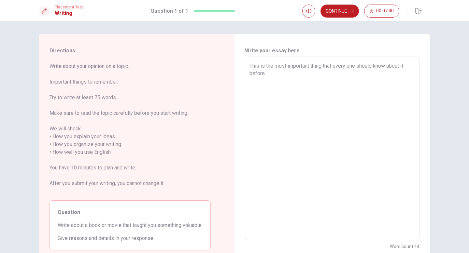
type textarea "x"
type textarea "This is the most important thing that every one should know about it before s"
type textarea "x"
type textarea "This is the most important thing that every one should know about it before st"
type textarea "x"
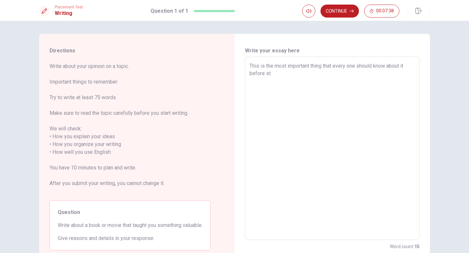
type textarea "This is the most important thing that every one should know about it before sta"
type textarea "x"
type textarea "This is the most important thing that every one should know about it before star"
type textarea "x"
type textarea "This is the most important thing that every one should know about it before sta…"
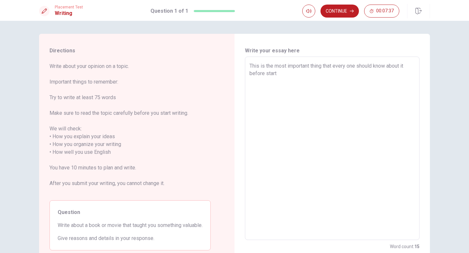
type textarea "x"
type textarea "This is the most important thing that every one should know about it before sta…"
type textarea "x"
type textarea "This is the most important thing that every one should know about it before sta…"
type textarea "x"
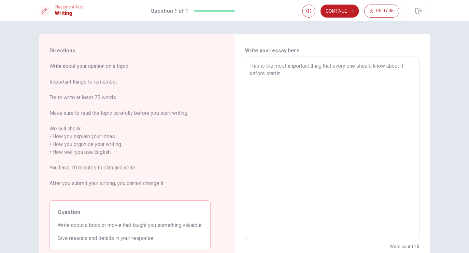
type textarea "This is the most important thing that every one should know about it before sta…"
type textarea "x"
type textarea "This is the most important thing that every one should know about it before sta…"
type textarea "x"
type textarea "This is the most important thing that every one should know about it before sta…"
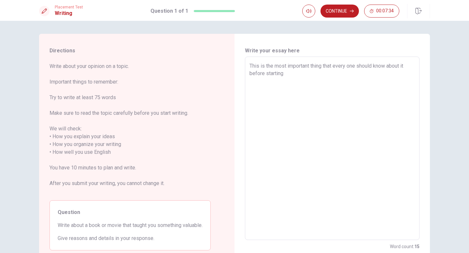
type textarea "x"
type textarea "This is the most important thing that every one should know about it before sta…"
type textarea "x"
type textarea "This is the most important thing that every one should know about it before sta…"
type textarea "x"
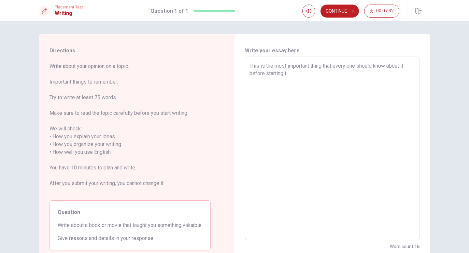
type textarea "This is the most important thing that every one should know about it before sta…"
type textarea "x"
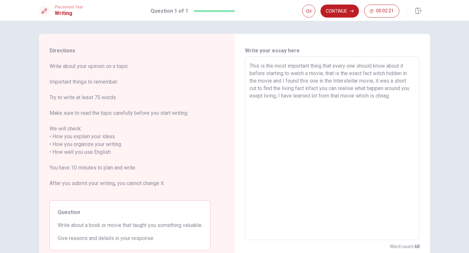
click at [383, 98] on textarea "This is the most important thing that every one should know about it before sta…" at bounding box center [331, 148] width 165 height 173
click at [408, 98] on textarea "This is the most important thing that every one should know about it before sta…" at bounding box center [331, 148] width 165 height 173
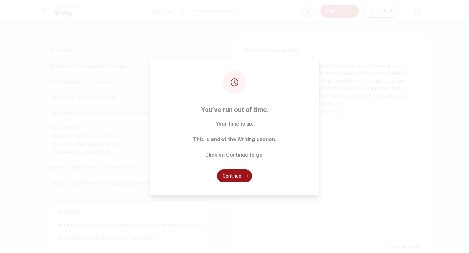
click at [244, 176] on icon "button" at bounding box center [246, 176] width 4 height 4
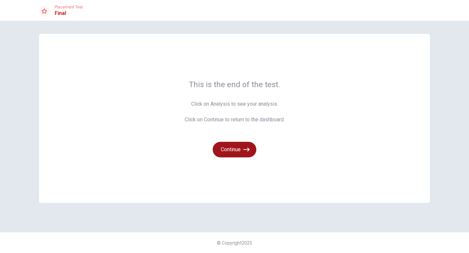
click at [236, 149] on button "Continue" at bounding box center [235, 150] width 44 height 16
